Goal: Transaction & Acquisition: Obtain resource

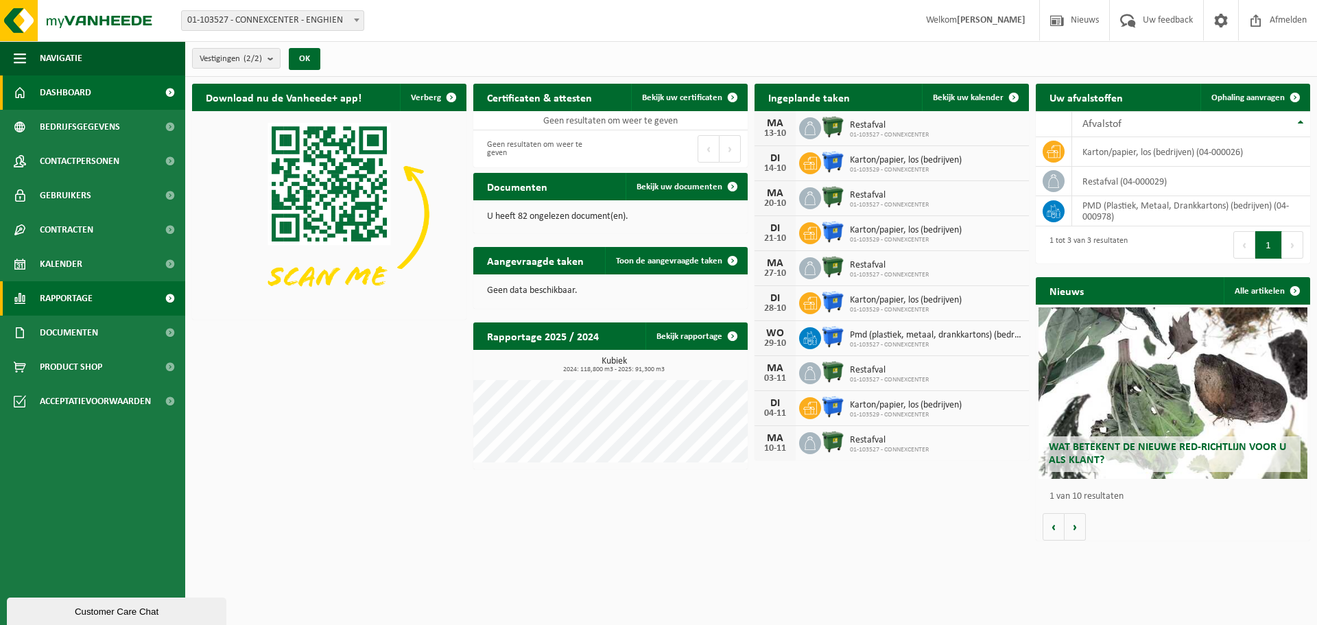
click at [67, 296] on span "Rapportage" at bounding box center [66, 298] width 53 height 34
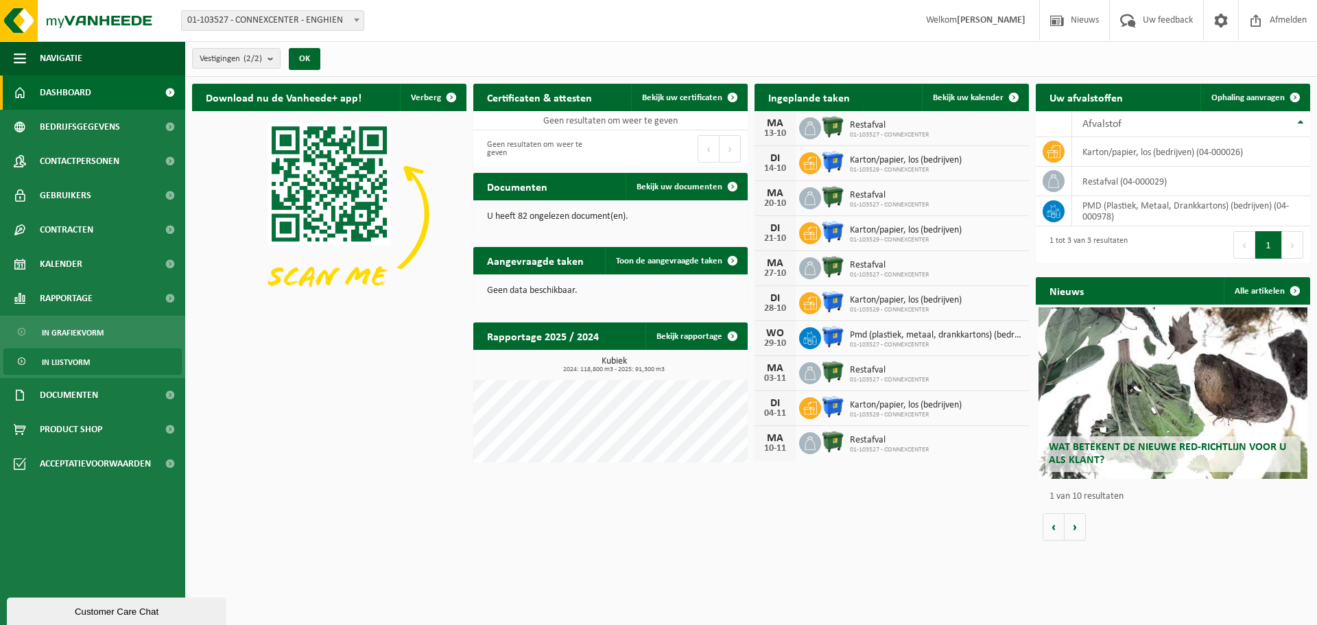
click at [69, 360] on span "In lijstvorm" at bounding box center [66, 362] width 48 height 26
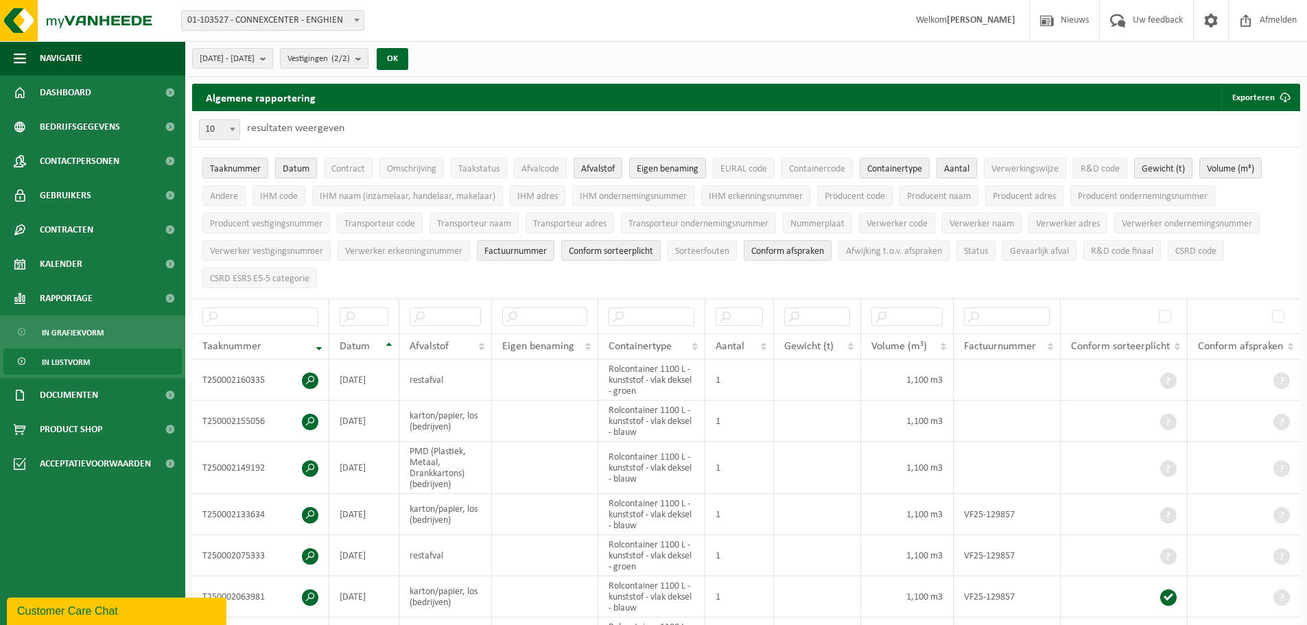
click at [296, 167] on span "Datum" at bounding box center [296, 169] width 27 height 10
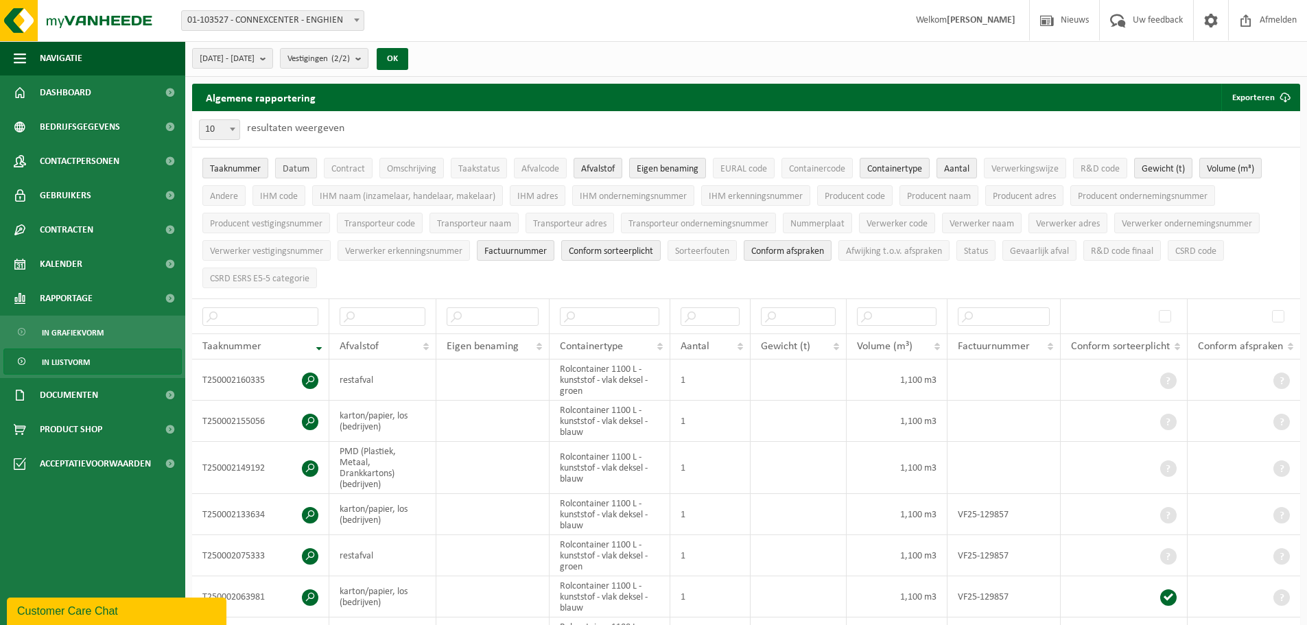
click at [296, 167] on span "Datum" at bounding box center [296, 169] width 27 height 10
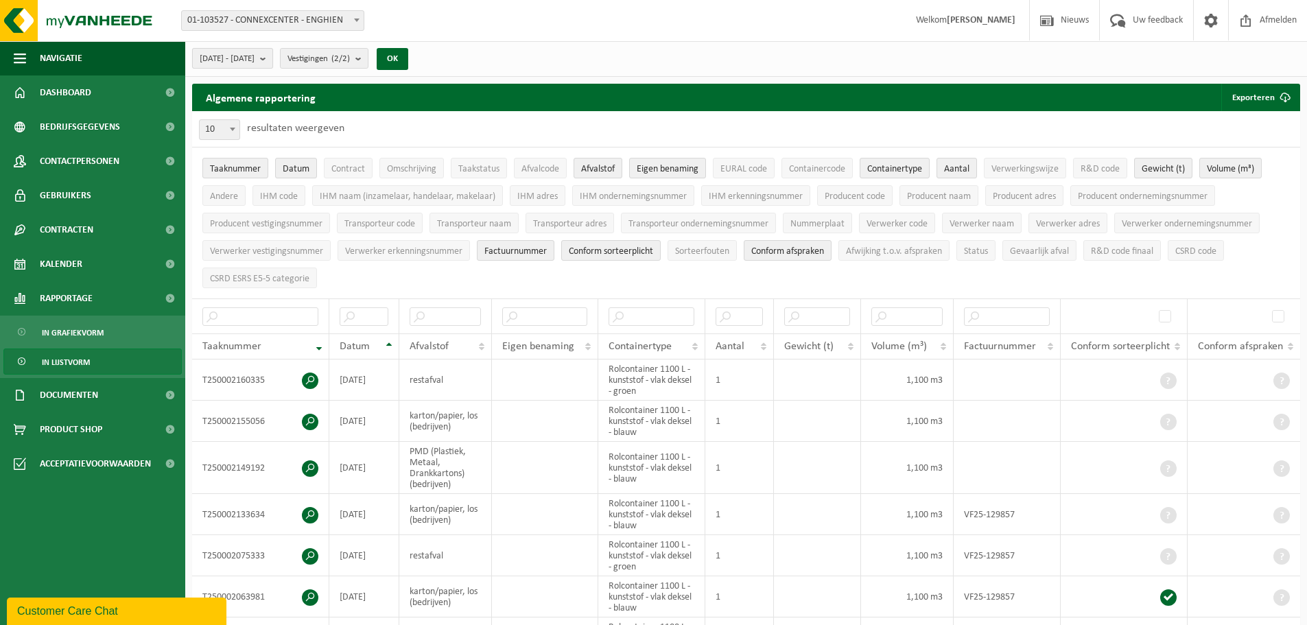
click at [254, 55] on span "[DATE] - [DATE]" at bounding box center [227, 59] width 55 height 21
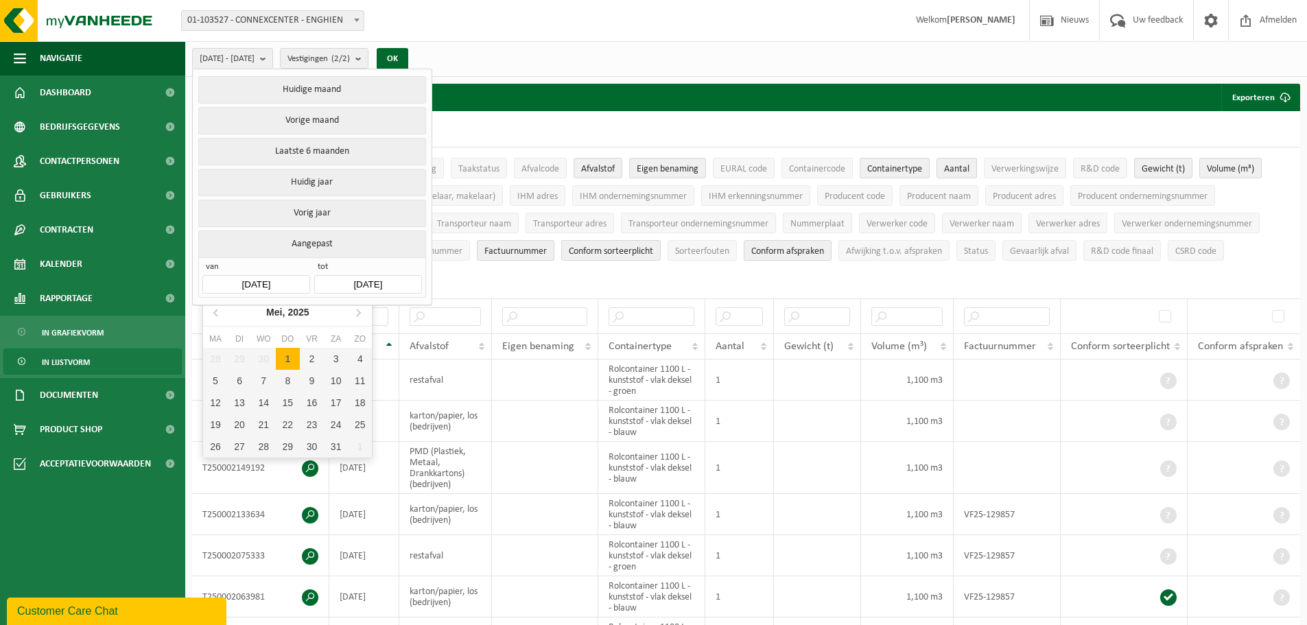
click at [288, 279] on input "[DATE]" at bounding box center [255, 284] width 107 height 19
click at [357, 312] on icon at bounding box center [358, 312] width 22 height 22
click at [245, 355] on div "1" at bounding box center [240, 359] width 24 height 22
type input "[DATE]"
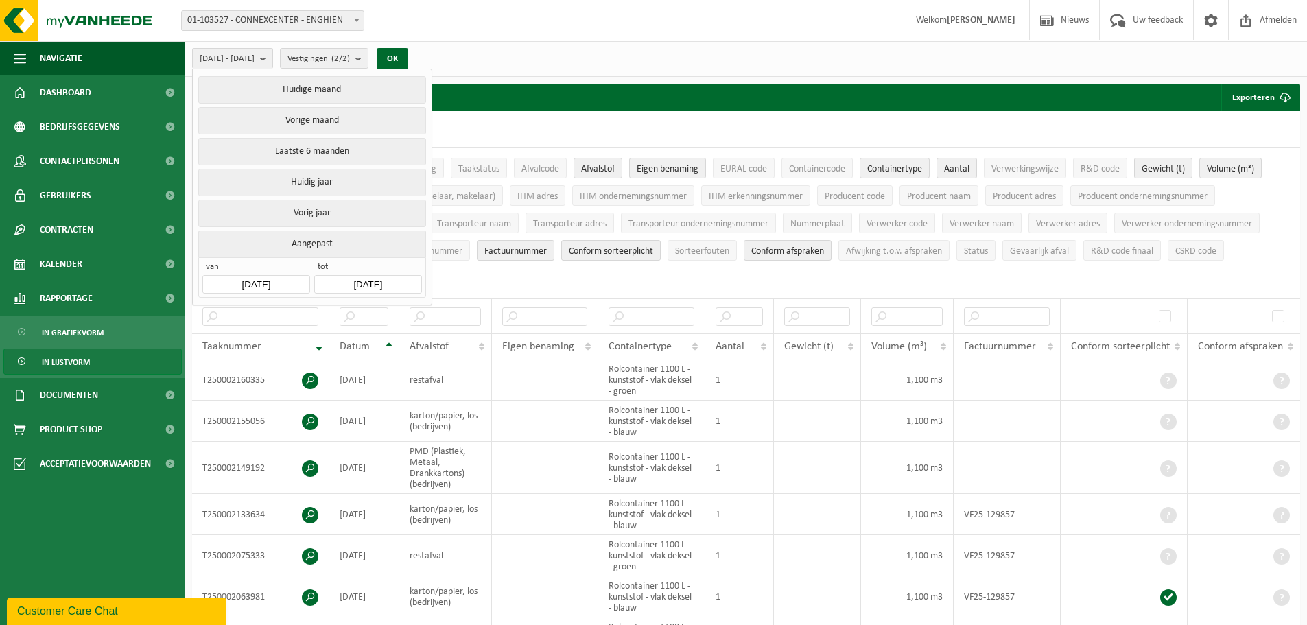
click at [380, 278] on input "[DATE]" at bounding box center [367, 284] width 107 height 19
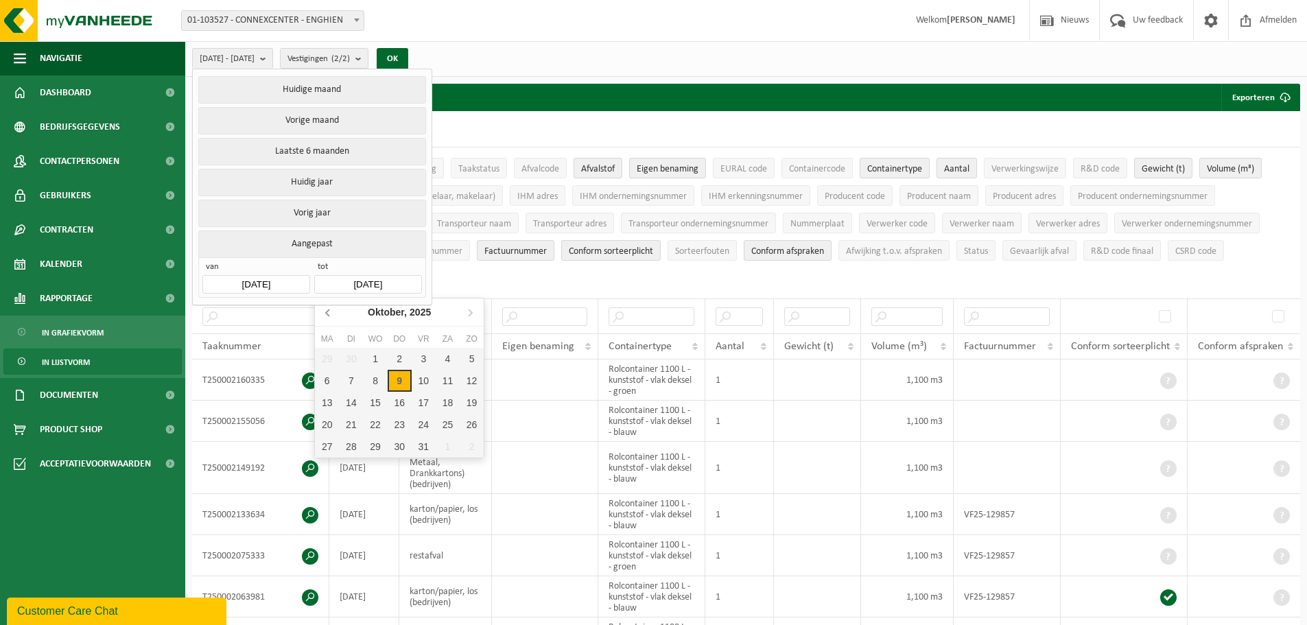
click at [327, 309] on icon at bounding box center [329, 312] width 22 height 22
click at [353, 440] on div "30" at bounding box center [351, 447] width 24 height 22
type input "[DATE]"
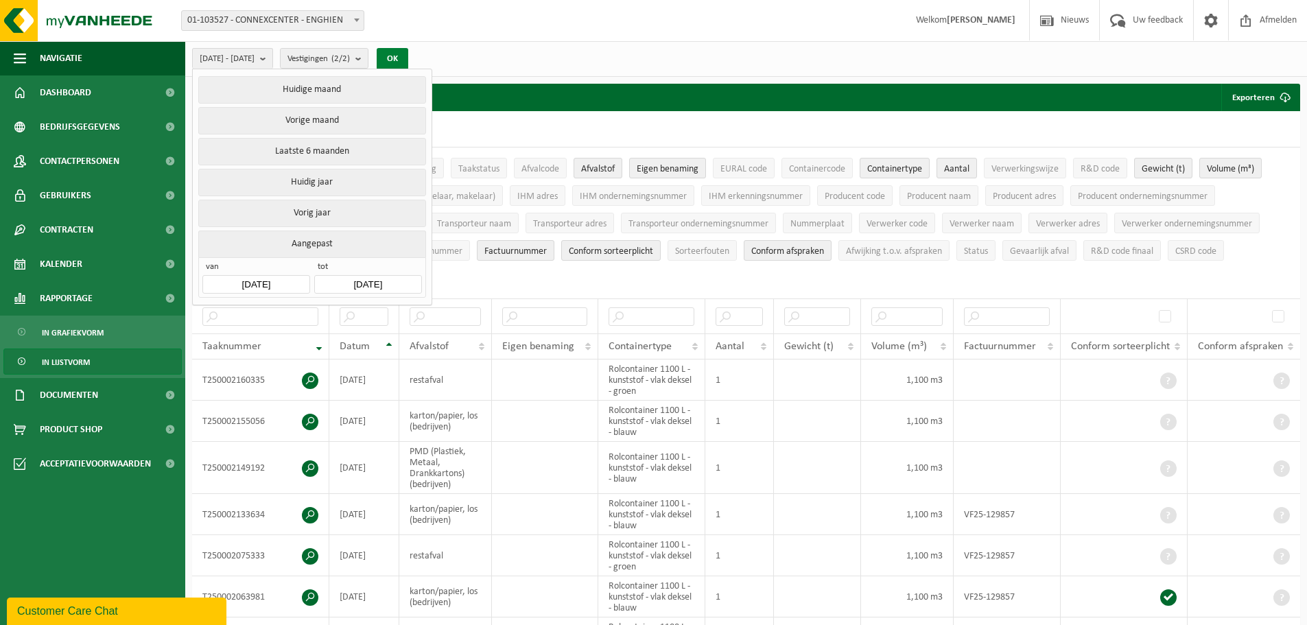
click at [408, 55] on button "OK" at bounding box center [393, 59] width 32 height 22
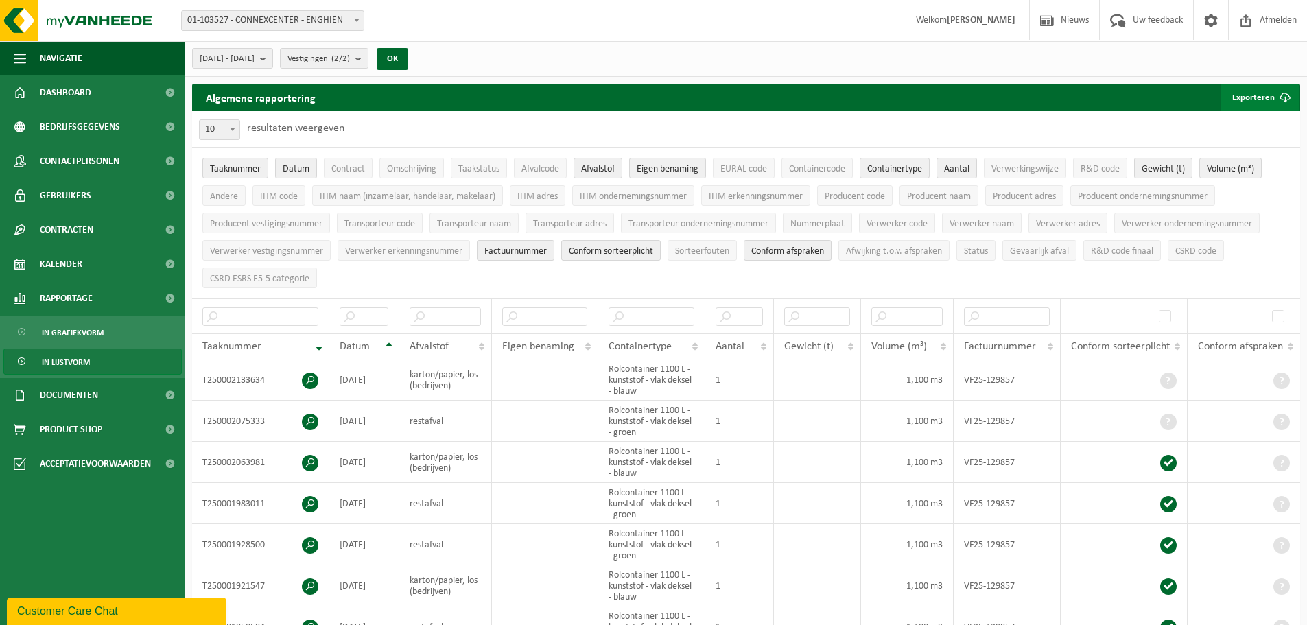
click at [1263, 97] on button "Exporteren" at bounding box center [1260, 97] width 78 height 27
click at [1242, 128] on link "Enkel mijn selectie" at bounding box center [1236, 124] width 124 height 27
click at [254, 55] on span "[DATE] - [DATE]" at bounding box center [227, 59] width 55 height 21
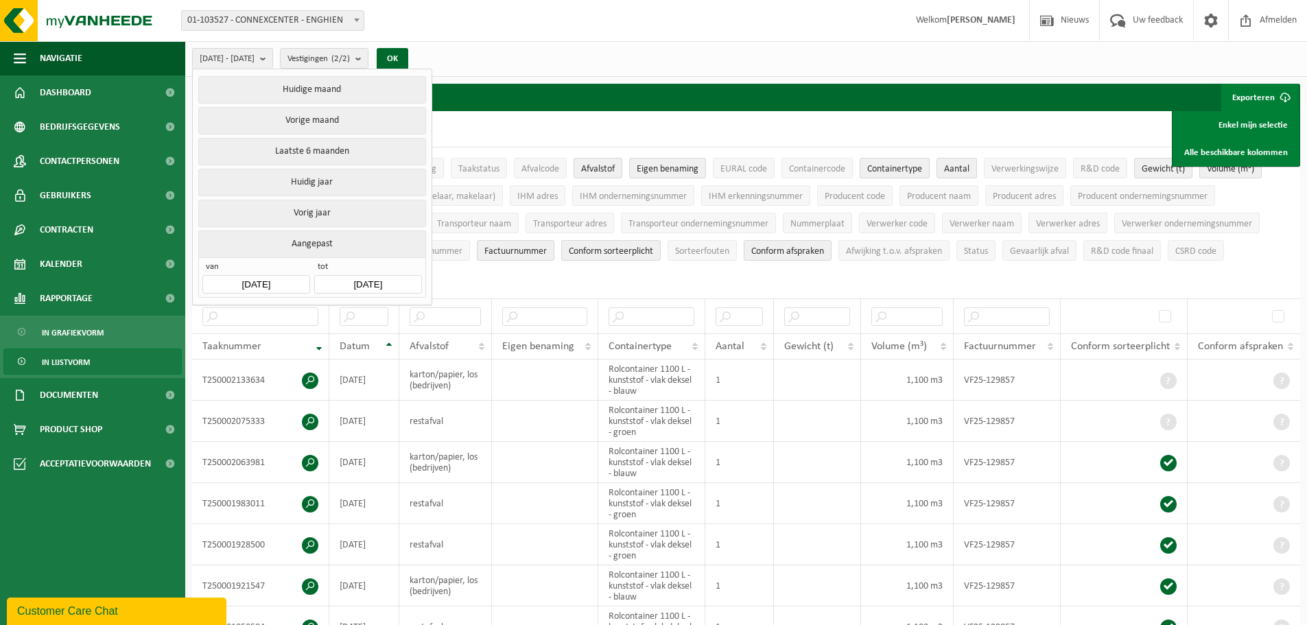
click at [278, 277] on input "[DATE]" at bounding box center [255, 284] width 107 height 19
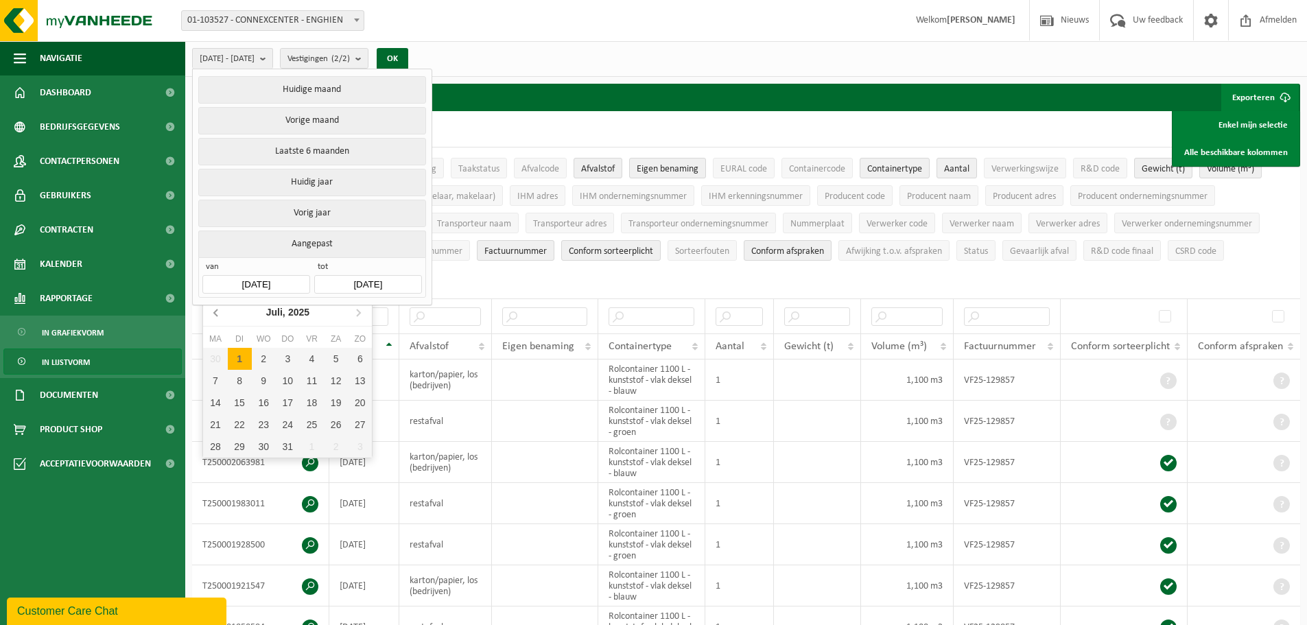
click at [219, 313] on icon at bounding box center [217, 312] width 22 height 22
click at [218, 313] on icon at bounding box center [217, 312] width 22 height 22
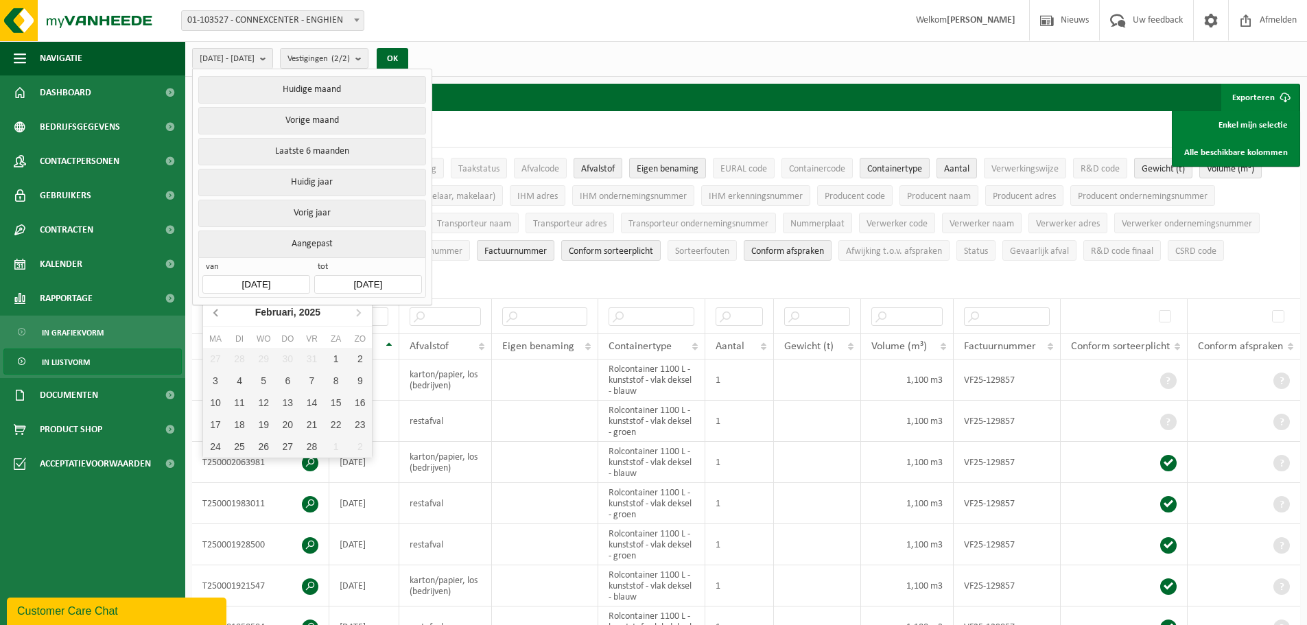
click at [218, 313] on icon at bounding box center [217, 312] width 22 height 22
click at [258, 354] on div "1" at bounding box center [264, 359] width 24 height 22
type input "[DATE]"
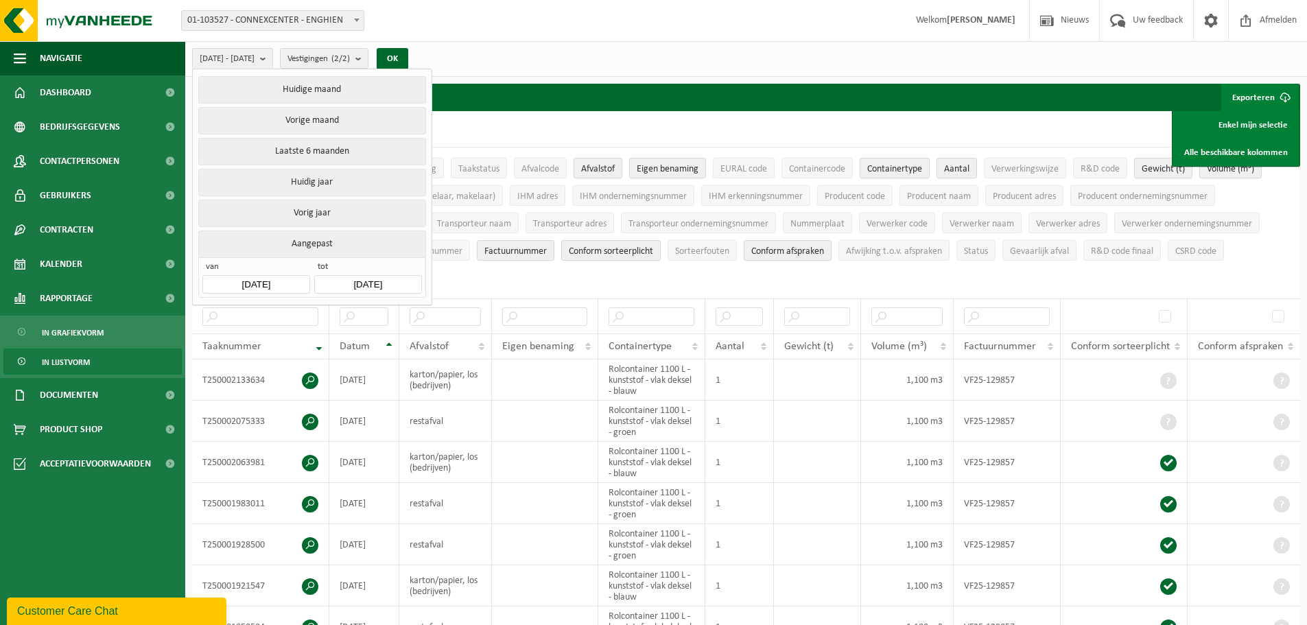
click at [396, 278] on input "[DATE]" at bounding box center [367, 284] width 107 height 19
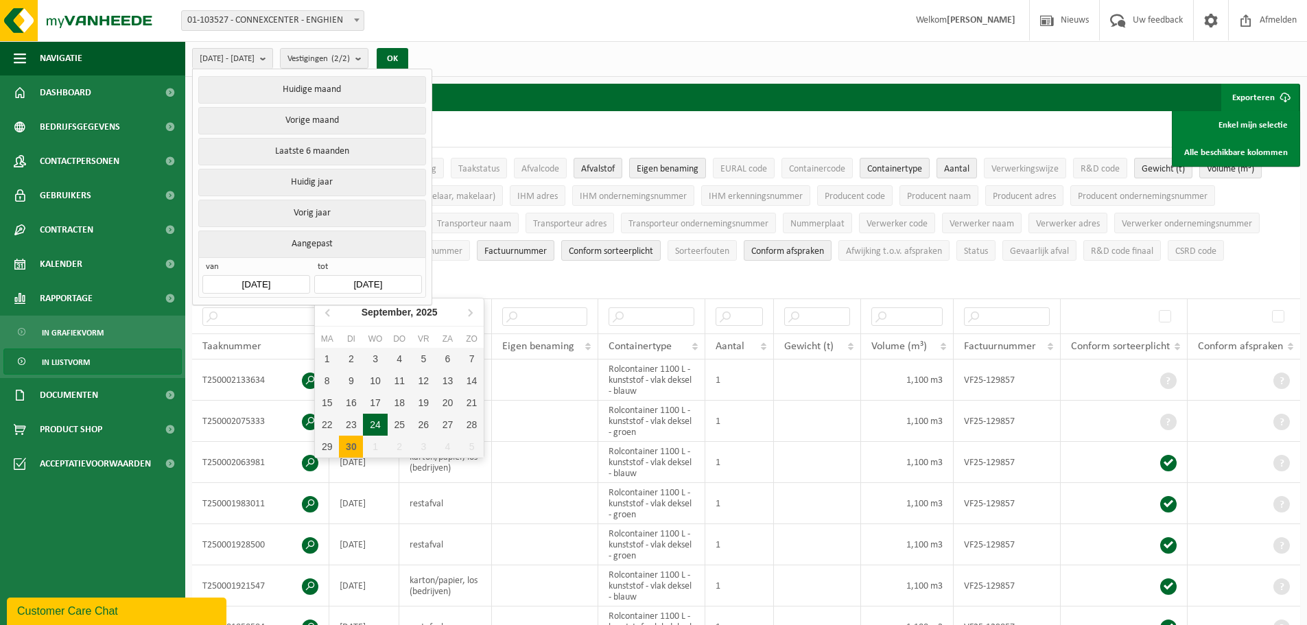
click at [396, 277] on input "[DATE]" at bounding box center [367, 284] width 107 height 19
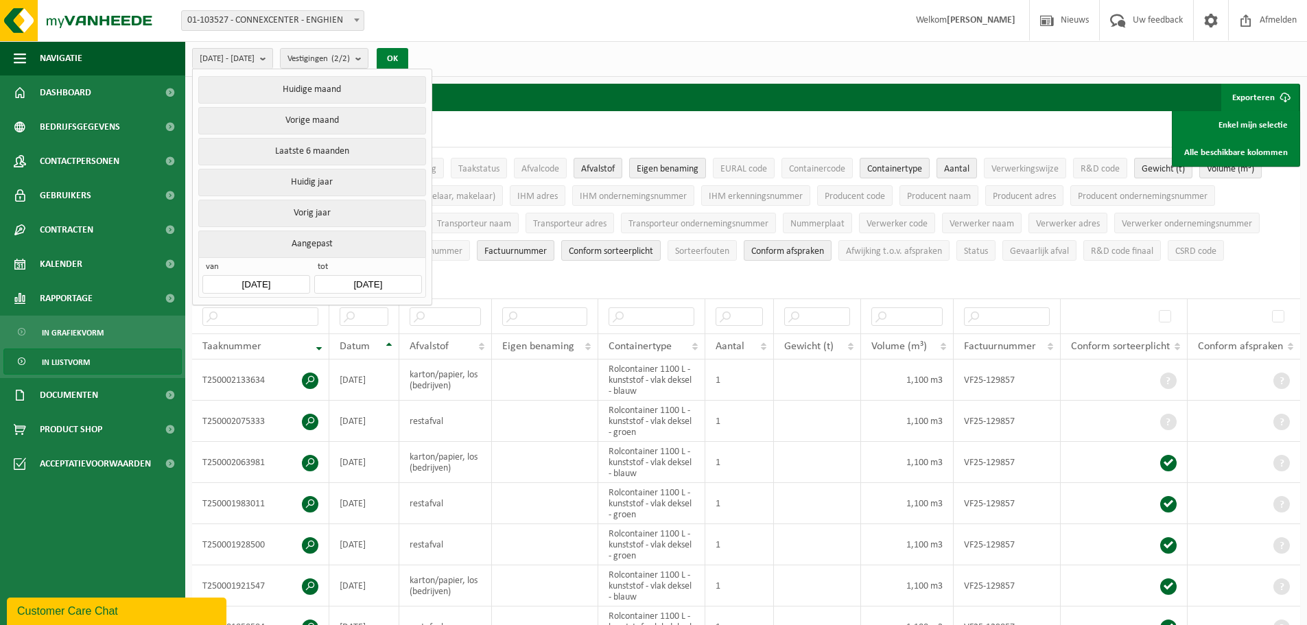
click at [408, 56] on button "OK" at bounding box center [393, 59] width 32 height 22
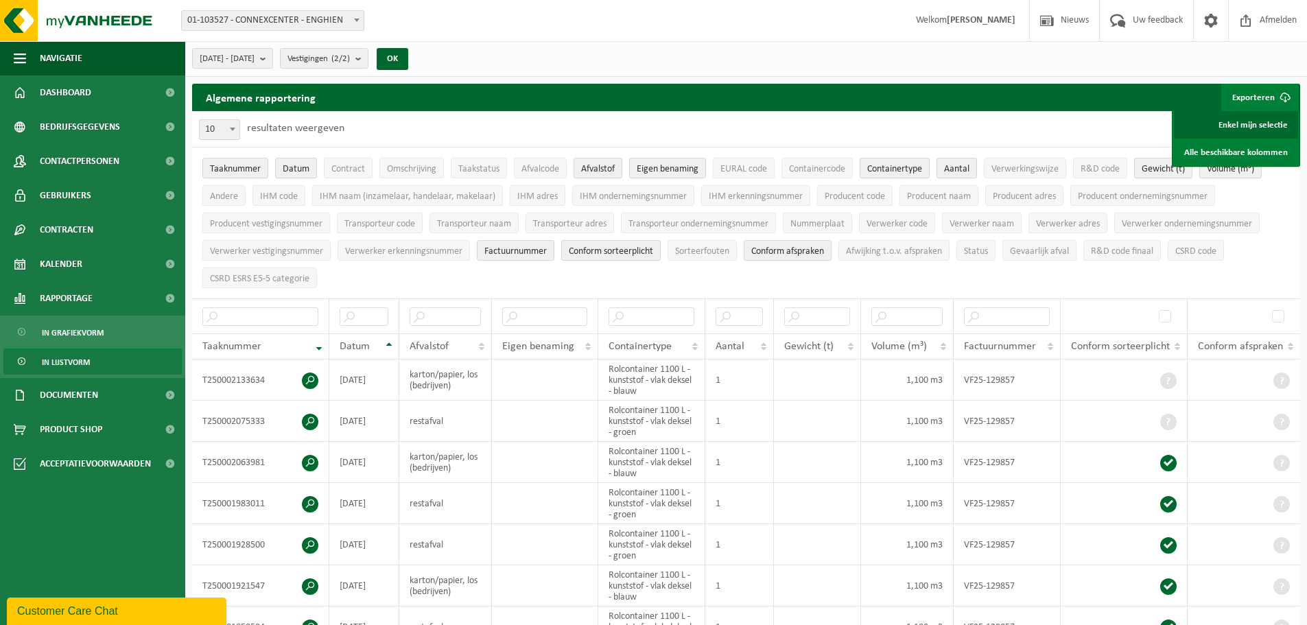
click at [1249, 125] on link "Enkel mijn selectie" at bounding box center [1236, 124] width 124 height 27
